Goal: Task Accomplishment & Management: Use online tool/utility

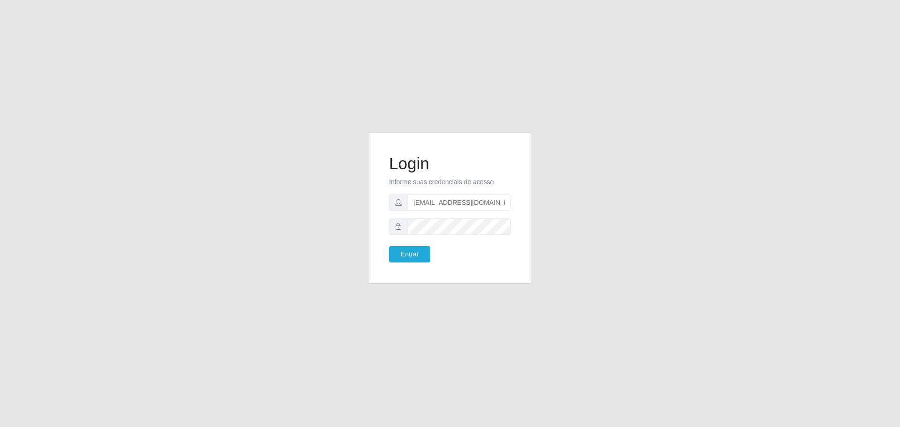
click at [437, 216] on form "Login Informe suas credenciais de acesso [EMAIL_ADDRESS][DOMAIN_NAME] Entrar" at bounding box center [450, 208] width 122 height 109
click at [415, 251] on button "Entrar" at bounding box center [409, 254] width 41 height 16
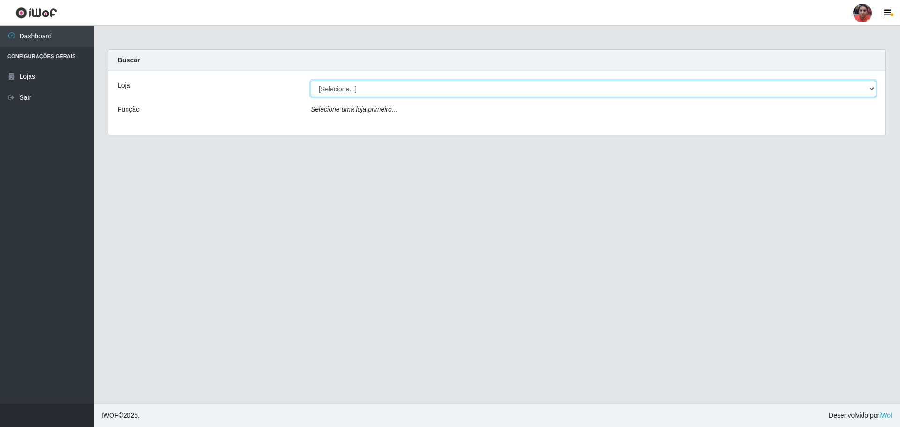
click at [446, 92] on select "[Selecione...] Mar Vermelho - Loja 05" at bounding box center [594, 89] width 566 height 16
select select "252"
click at [311, 81] on select "[Selecione...] Mar Vermelho - Loja 05" at bounding box center [594, 89] width 566 height 16
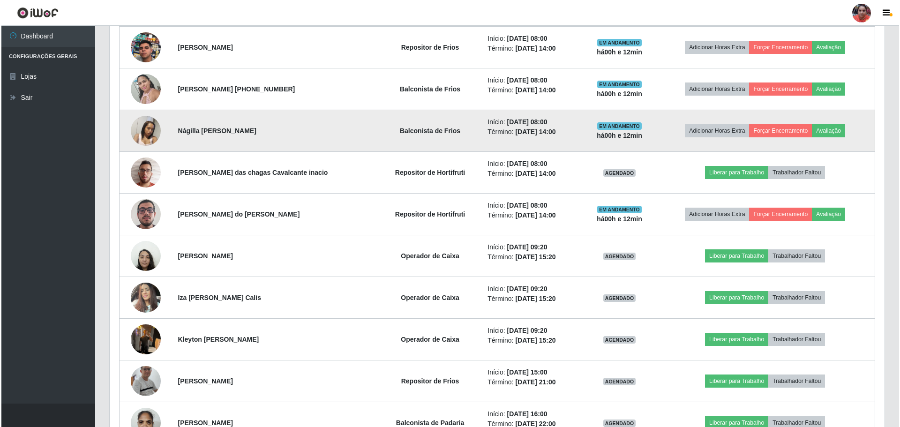
scroll to position [610, 0]
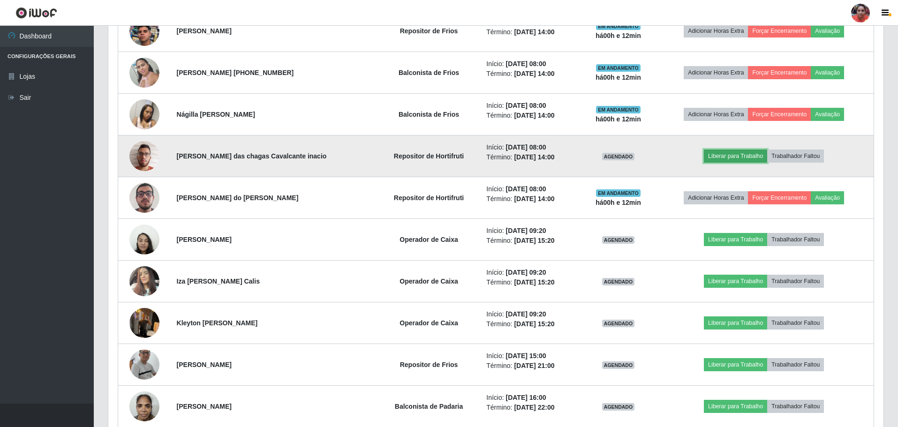
click at [446, 155] on button "Liberar para Trabalho" at bounding box center [735, 156] width 63 height 13
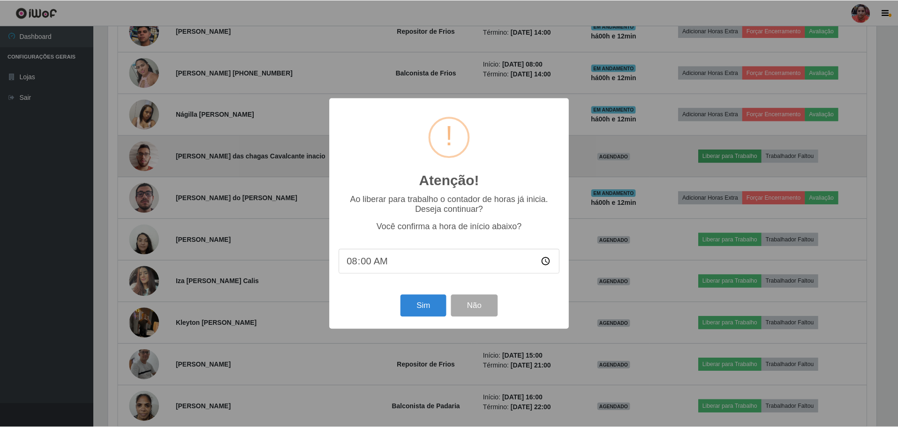
scroll to position [195, 771]
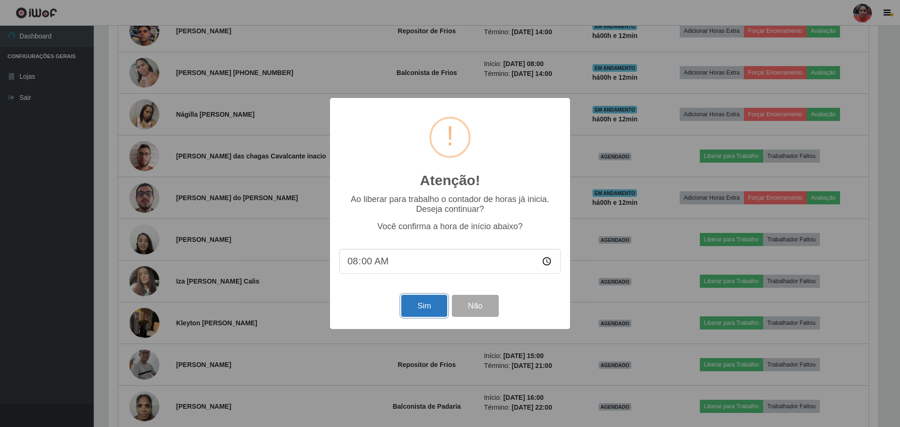
click at [431, 251] on button "Sim" at bounding box center [423, 306] width 45 height 22
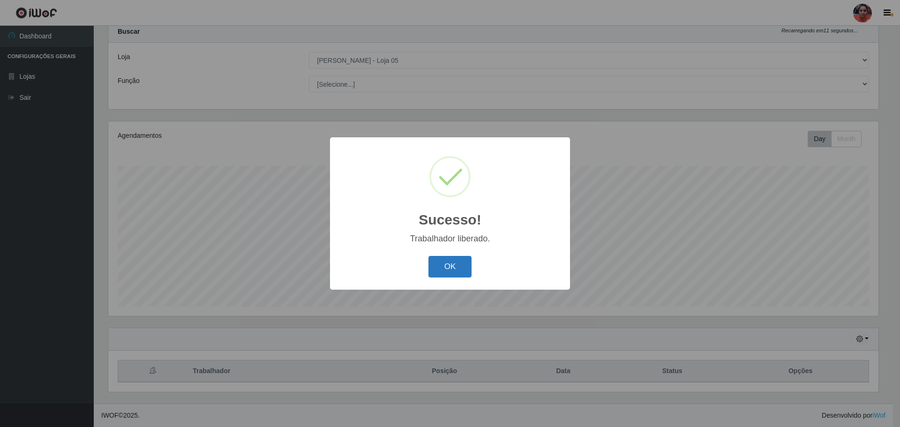
click at [446, 251] on button "OK" at bounding box center [451, 267] width 44 height 22
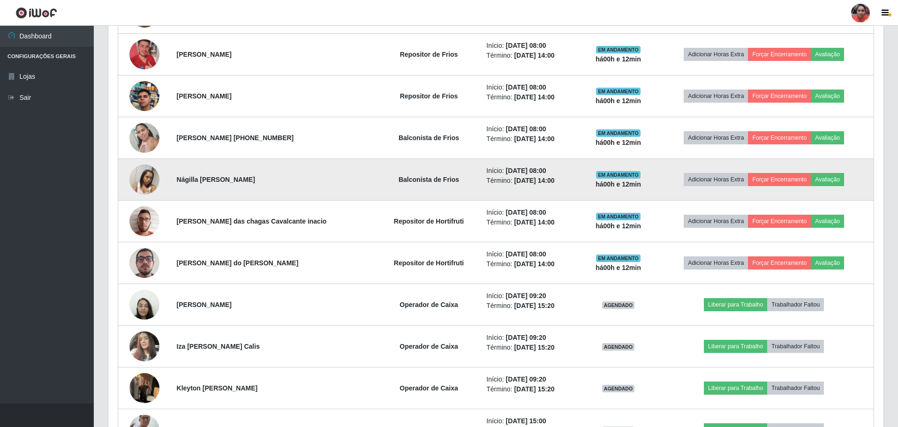
scroll to position [591, 0]
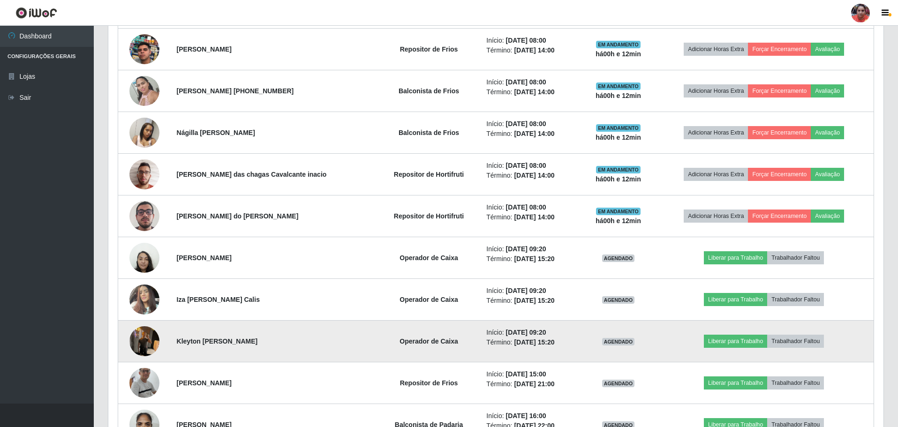
click at [143, 251] on img at bounding box center [144, 341] width 30 height 40
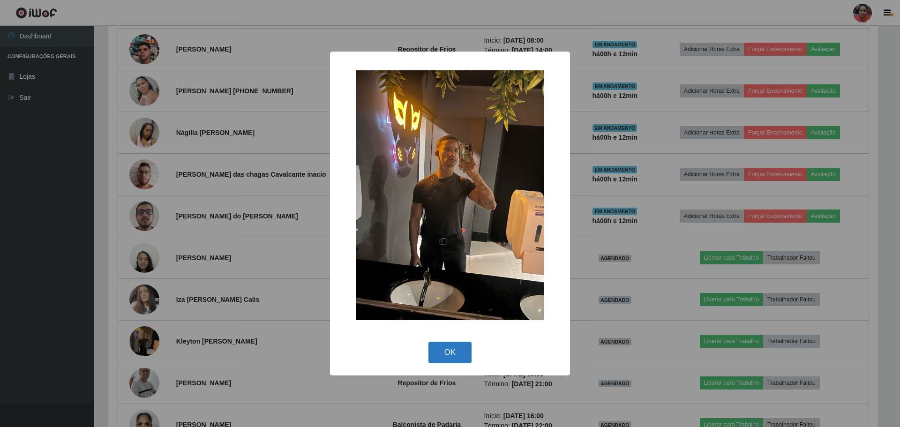
click at [444, 251] on button "OK" at bounding box center [451, 353] width 44 height 22
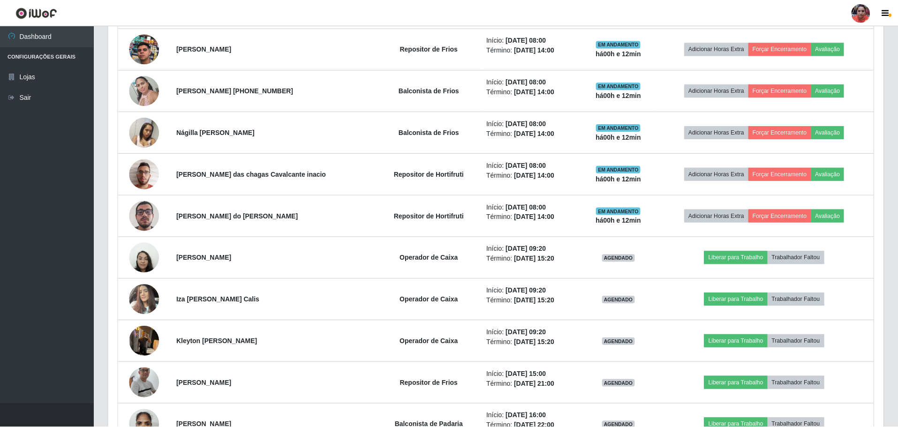
scroll to position [195, 775]
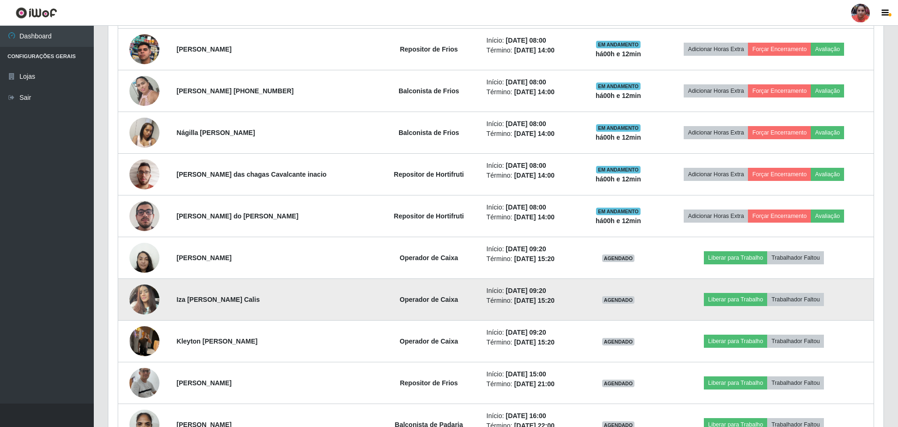
click at [152, 251] on img at bounding box center [144, 300] width 30 height 40
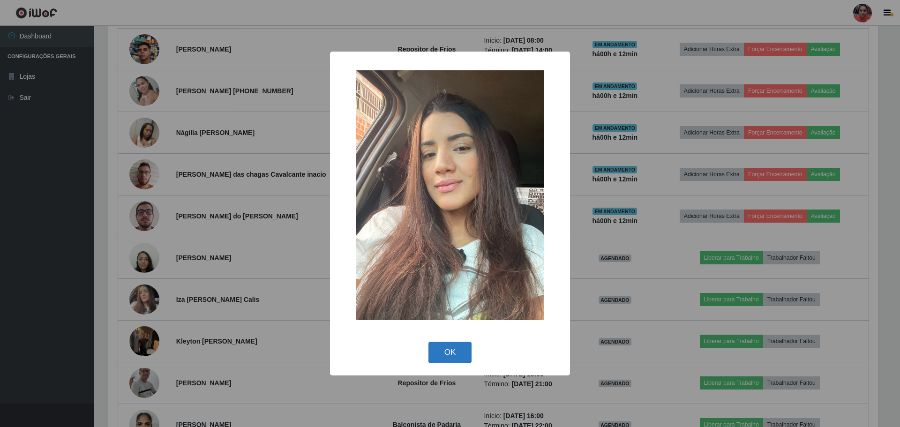
click at [439, 251] on button "OK" at bounding box center [451, 353] width 44 height 22
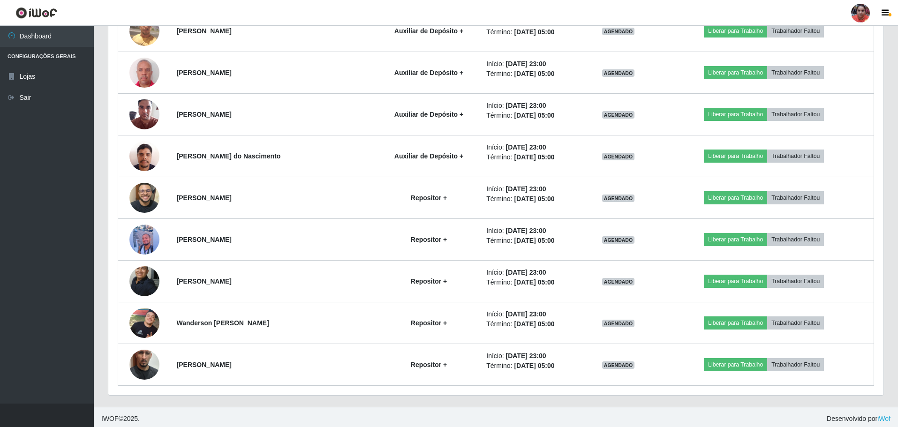
scroll to position [1531, 0]
